Goal: Browse casually

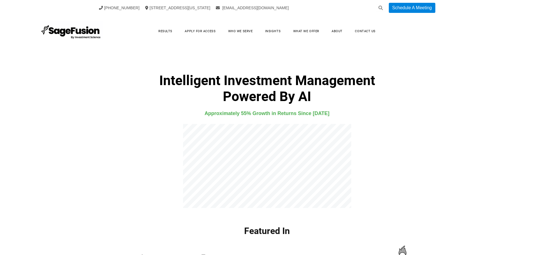
click at [534, 0] on html "[PHONE_NUMBER] [STREET_ADDRESS][US_STATE] [EMAIL_ADDRESS][DOMAIN_NAME] Schedule…" at bounding box center [267, 127] width 534 height 255
click at [164, 33] on link "Results" at bounding box center [165, 31] width 25 height 9
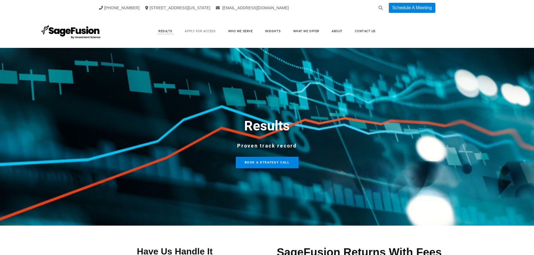
click at [199, 31] on link "Apply for Access" at bounding box center [200, 31] width 42 height 9
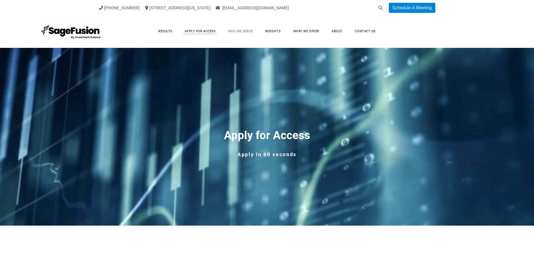
click at [241, 33] on link "Who We Serve" at bounding box center [240, 31] width 36 height 9
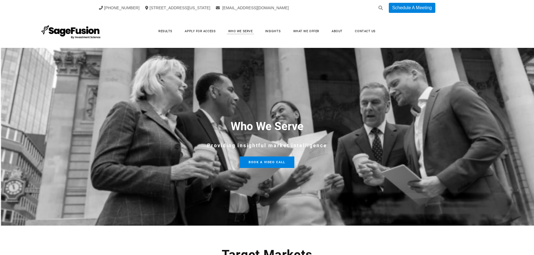
click at [271, 34] on link "Insights" at bounding box center [272, 31] width 27 height 9
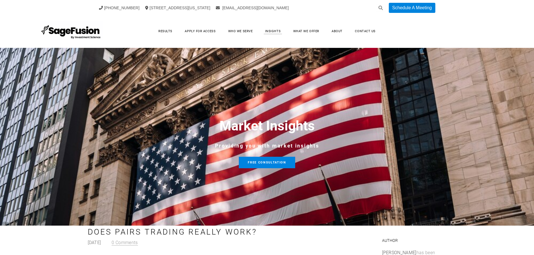
click at [300, 33] on link "What We Offer" at bounding box center [305, 31] width 37 height 9
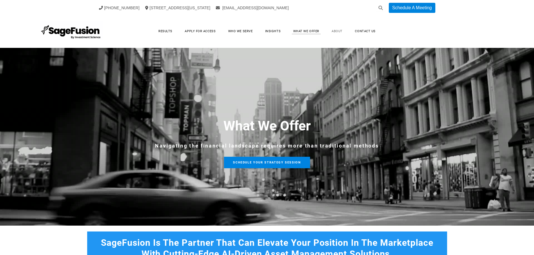
click at [340, 31] on link "About" at bounding box center [337, 31] width 22 height 9
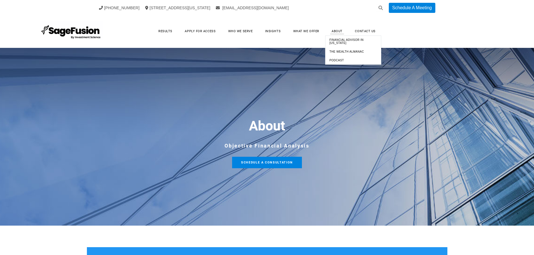
click at [337, 37] on span "Financial Advisor in [US_STATE]" at bounding box center [352, 41] width 53 height 9
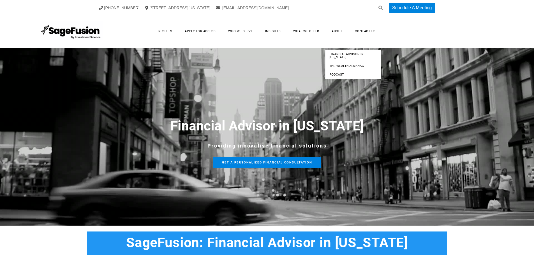
click at [341, 64] on span "The Wealth Almanac" at bounding box center [352, 66] width 53 height 6
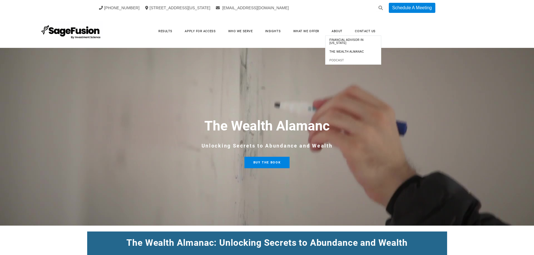
click at [334, 60] on span "Podcast" at bounding box center [352, 60] width 53 height 6
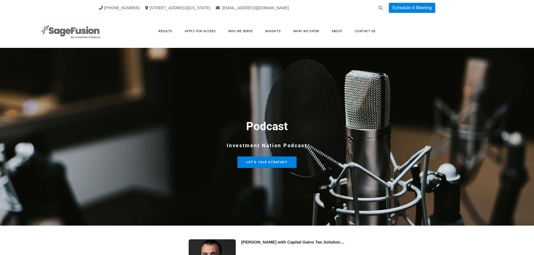
click at [82, 40] on img at bounding box center [71, 31] width 63 height 20
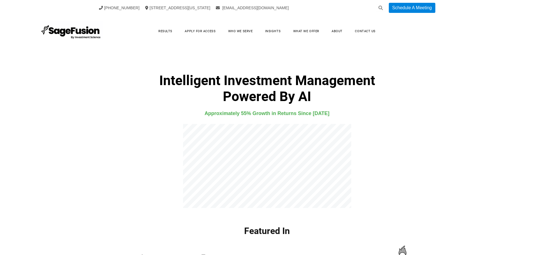
drag, startPoint x: 538, startPoint y: 39, endPoint x: 534, endPoint y: 9, distance: 30.6
click at [534, 9] on html "[PHONE_NUMBER] [STREET_ADDRESS][US_STATE] [EMAIL_ADDRESS][DOMAIN_NAME] Schedule…" at bounding box center [267, 127] width 534 height 255
click at [529, 67] on div "Intelligent Investment Management Powered By AI Approximately 55% Growth in Ret…" at bounding box center [267, 121] width 534 height 180
click at [534, 67] on div "Intelligent Investment Management Powered By AI Approximately 55% Growth in Ret…" at bounding box center [267, 121] width 534 height 180
drag, startPoint x: 0, startPoint y: 0, endPoint x: 538, endPoint y: 7, distance: 537.8
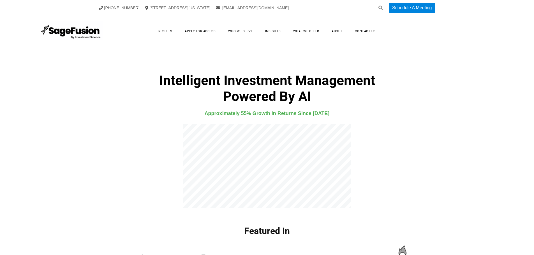
click at [534, 7] on html "[PHONE_NUMBER] [STREET_ADDRESS][US_STATE] [EMAIL_ADDRESS][DOMAIN_NAME] Schedule…" at bounding box center [267, 127] width 534 height 255
